Goal: Task Accomplishment & Management: Use online tool/utility

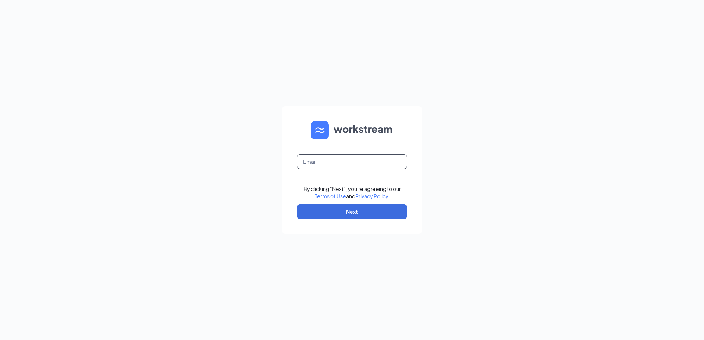
click at [339, 168] on input "text" at bounding box center [352, 161] width 110 height 15
type input "[EMAIL_ADDRESS][DOMAIN_NAME]"
drag, startPoint x: 339, startPoint y: 212, endPoint x: 360, endPoint y: 181, distance: 37.6
click at [339, 212] on button "Next" at bounding box center [352, 211] width 110 height 15
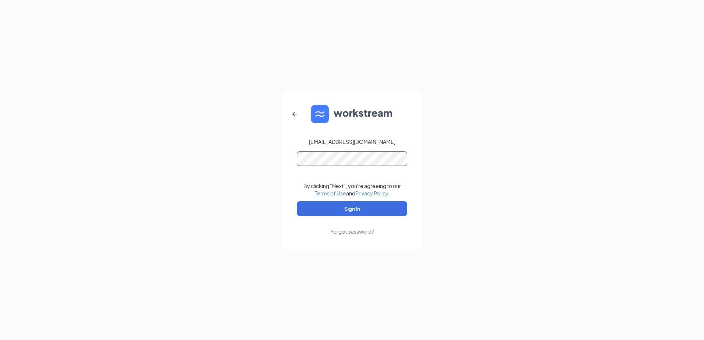
click at [297, 201] on button "Sign In" at bounding box center [352, 208] width 110 height 15
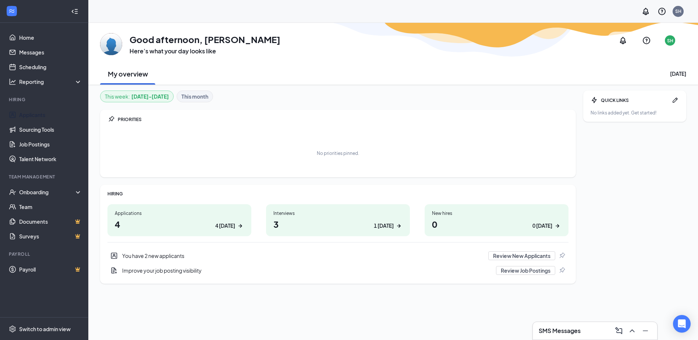
drag, startPoint x: 45, startPoint y: 114, endPoint x: 108, endPoint y: 43, distance: 94.2
click at [45, 114] on link "Applicants" at bounding box center [50, 115] width 63 height 15
